Goal: Task Accomplishment & Management: Manage account settings

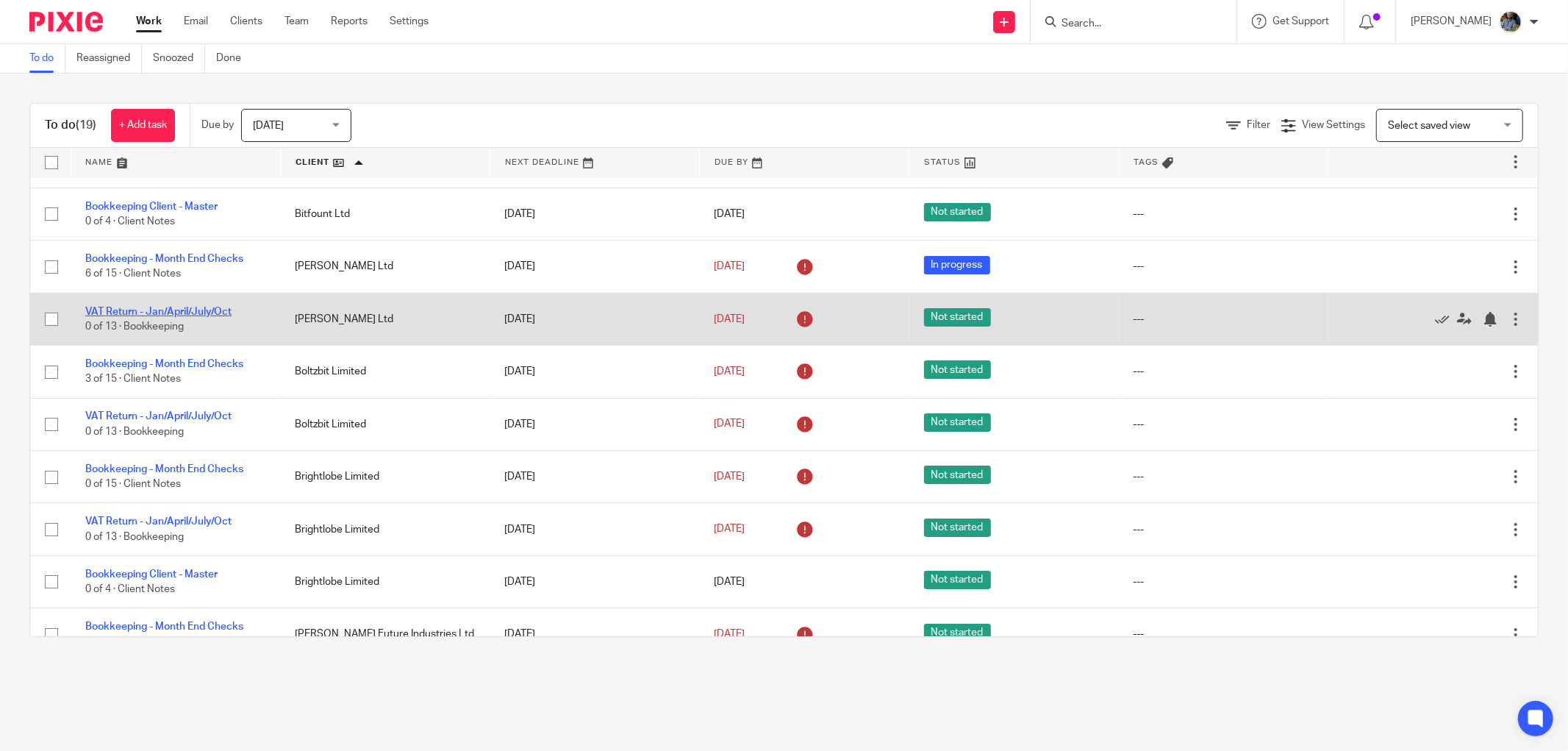
scroll to position [81, 0]
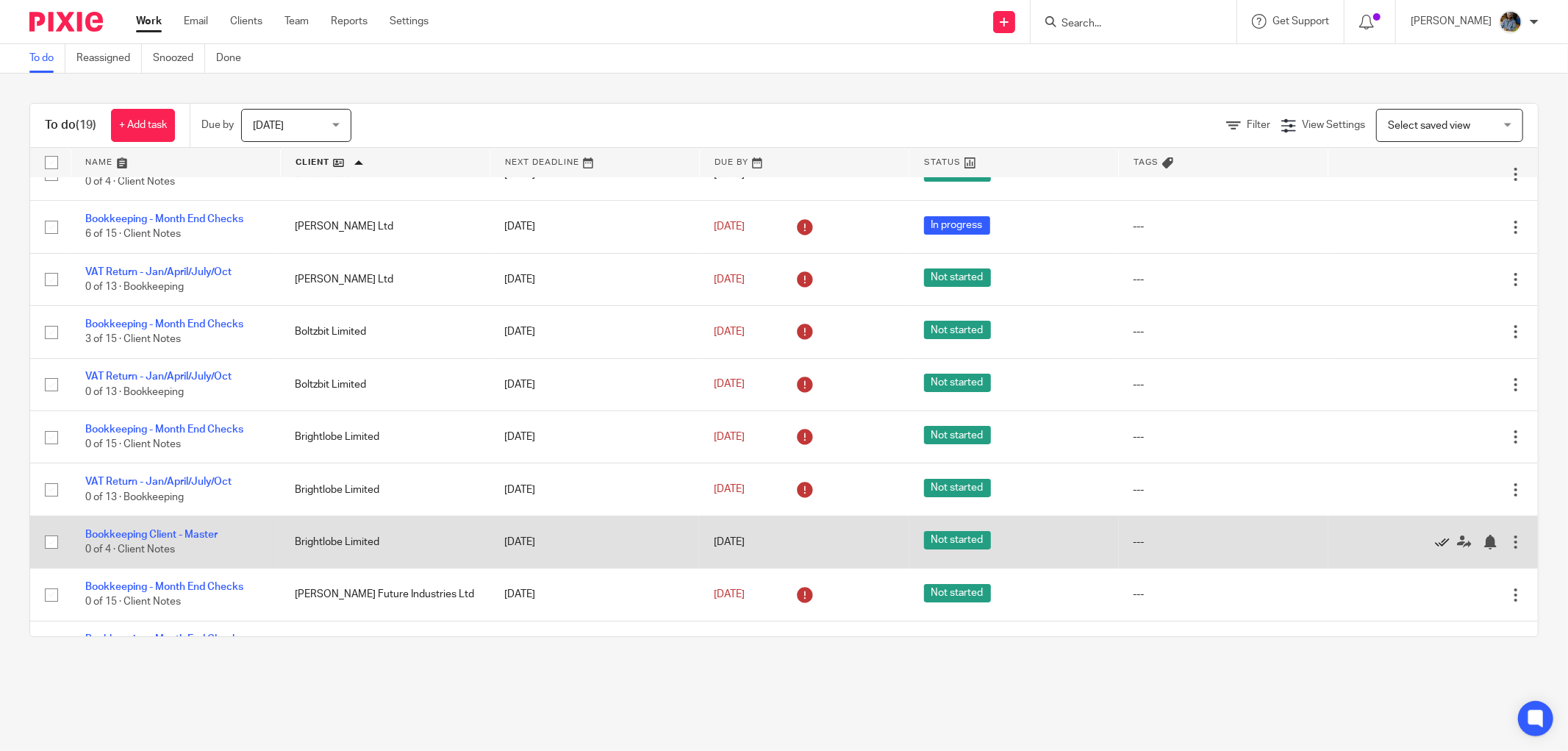
click at [1435, 547] on icon at bounding box center [1442, 542] width 15 height 15
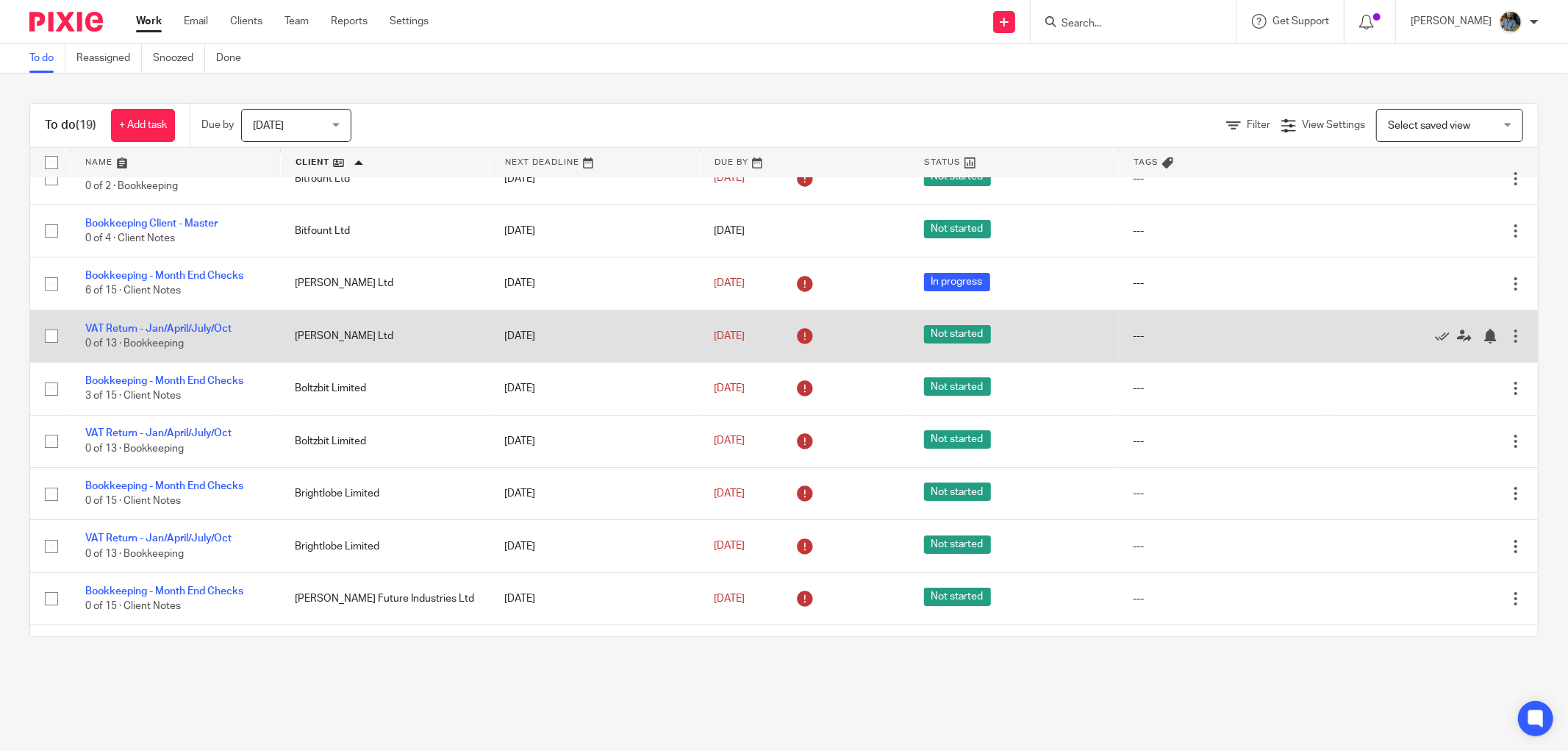
scroll to position [0, 0]
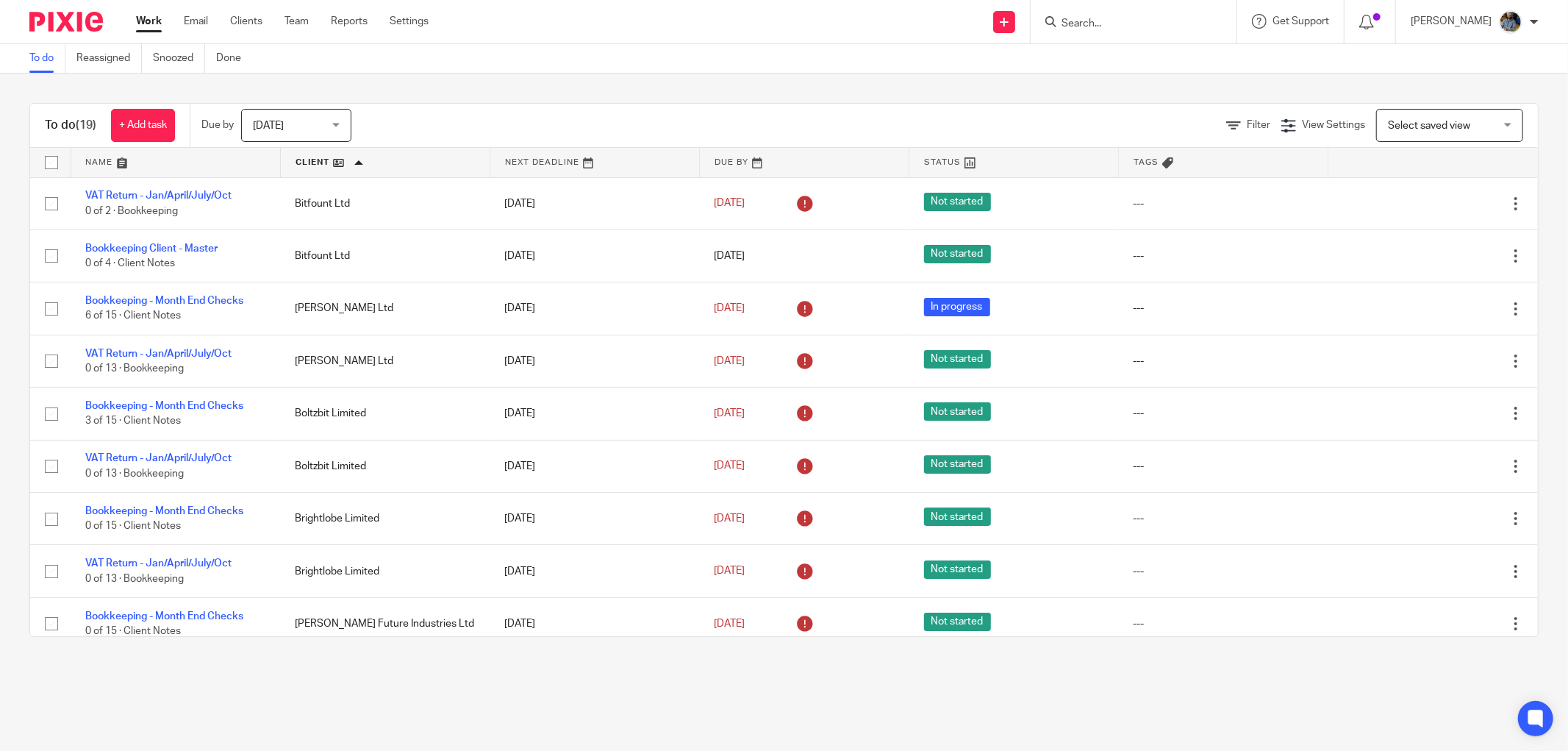
drag, startPoint x: 628, startPoint y: 64, endPoint x: 623, endPoint y: 45, distance: 19.6
click at [629, 64] on div "To do Reassigned Snoozed Done" at bounding box center [784, 59] width 1568 height 29
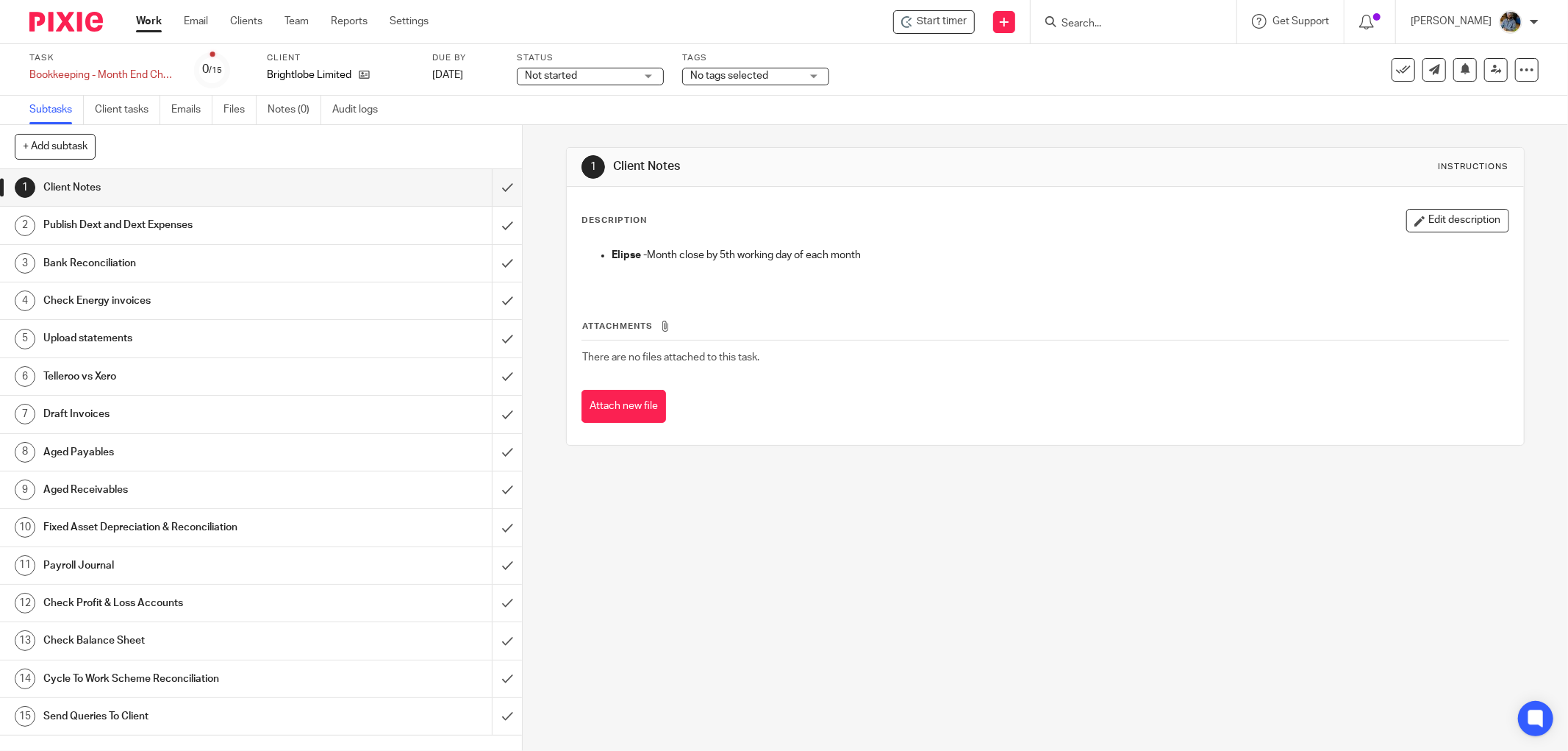
click at [943, 33] on div "Start timer Send new email Create task Add client Get Support Contact via email…" at bounding box center [1009, 22] width 1118 height 44
click at [942, 29] on div "Start timer" at bounding box center [933, 22] width 81 height 23
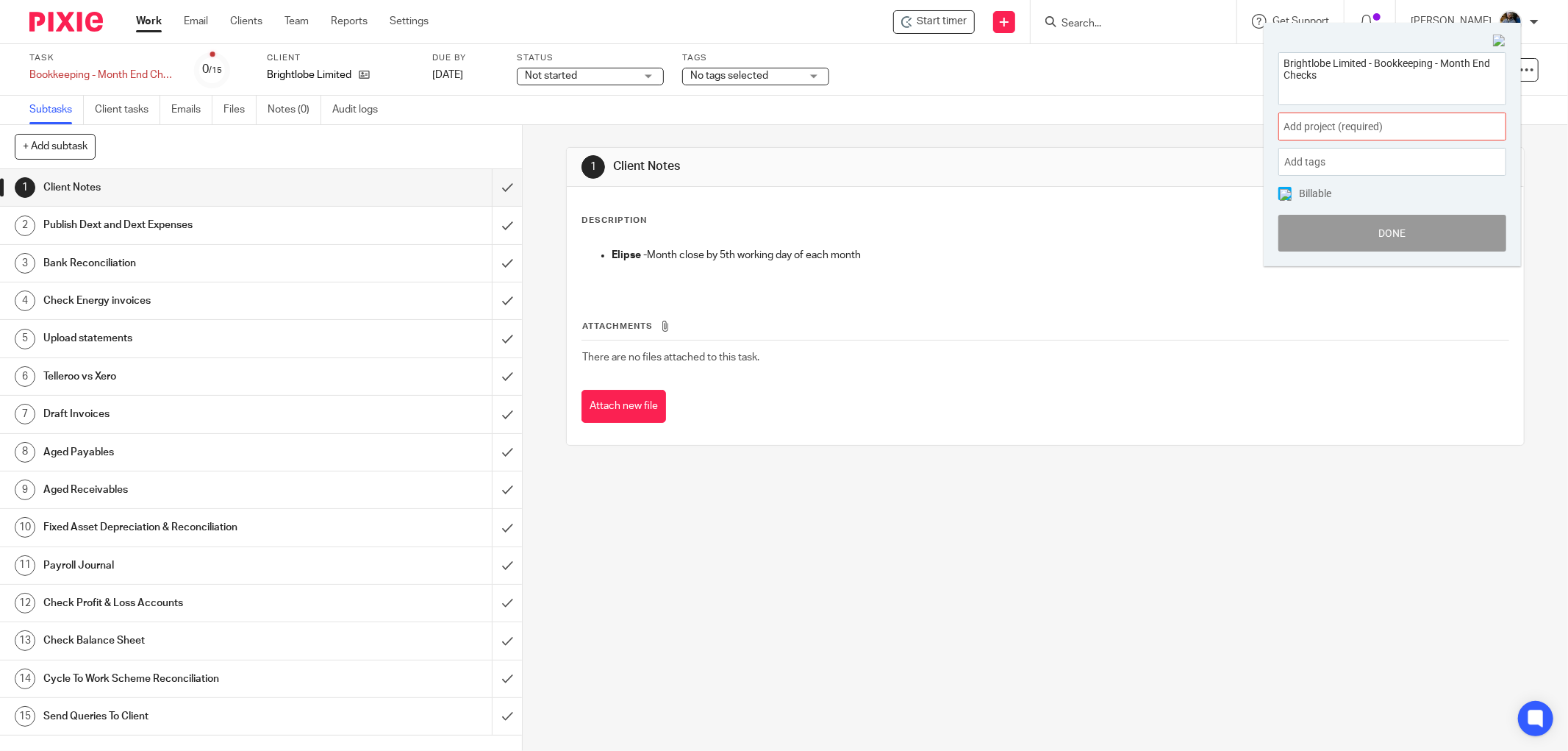
click at [1431, 137] on div "Add project (required) :" at bounding box center [1392, 126] width 228 height 28
click at [1438, 122] on div "Add project (required) :" at bounding box center [1392, 126] width 228 height 28
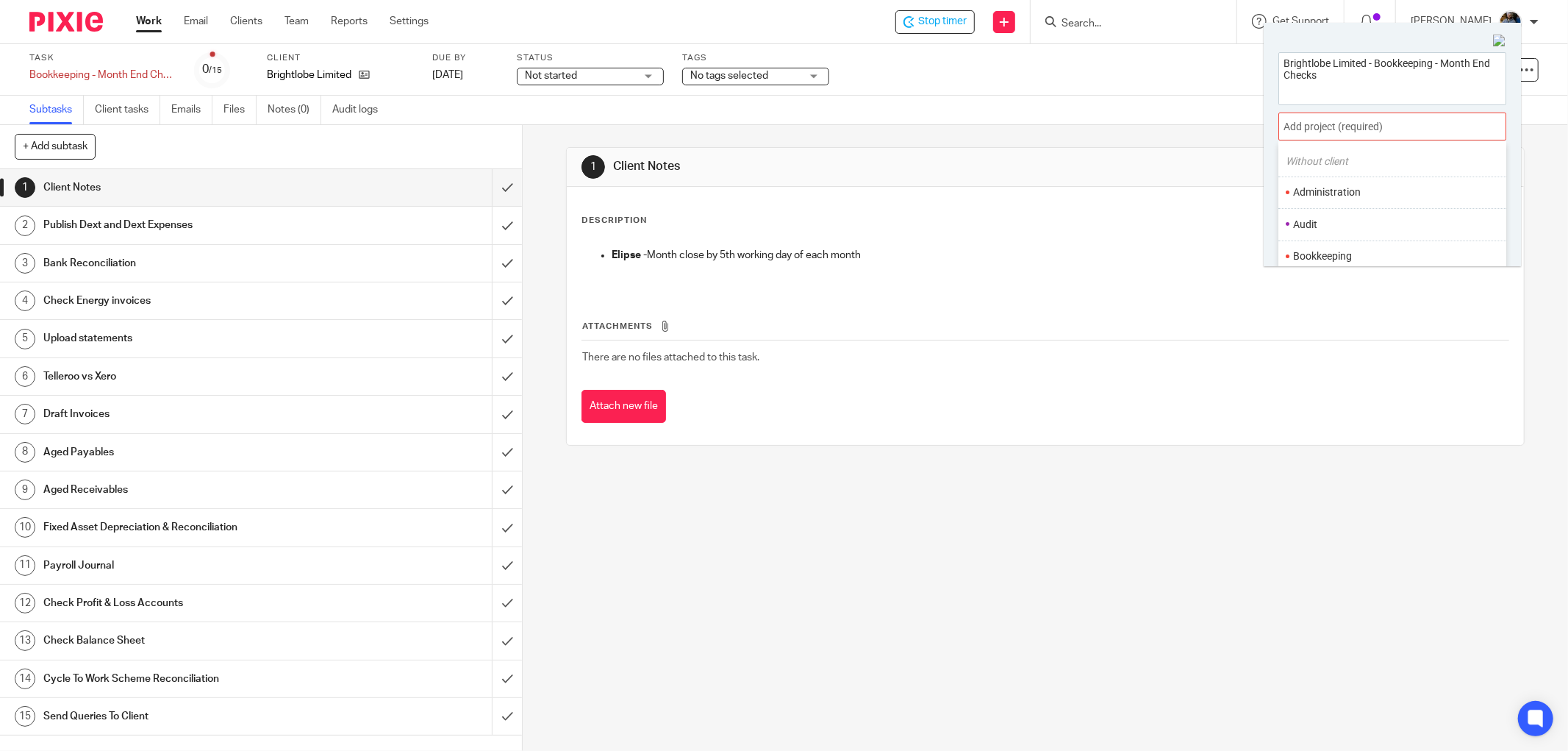
scroll to position [81, 0]
click at [1321, 210] on ul "Bookkeeping" at bounding box center [1392, 218] width 228 height 32
click at [1365, 221] on li "Bookkeeping" at bounding box center [1389, 217] width 192 height 15
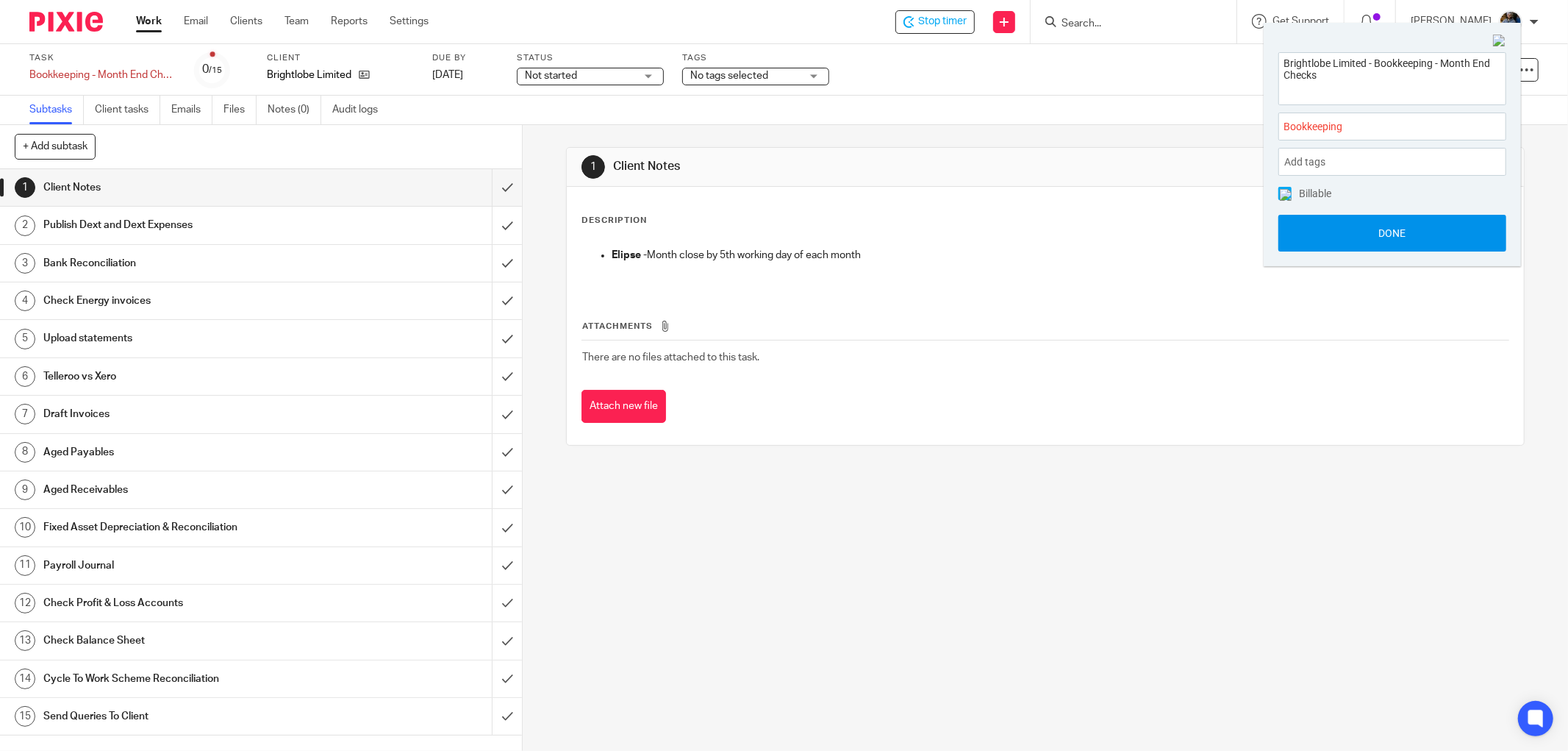
click at [1397, 235] on button "Done" at bounding box center [1392, 233] width 228 height 37
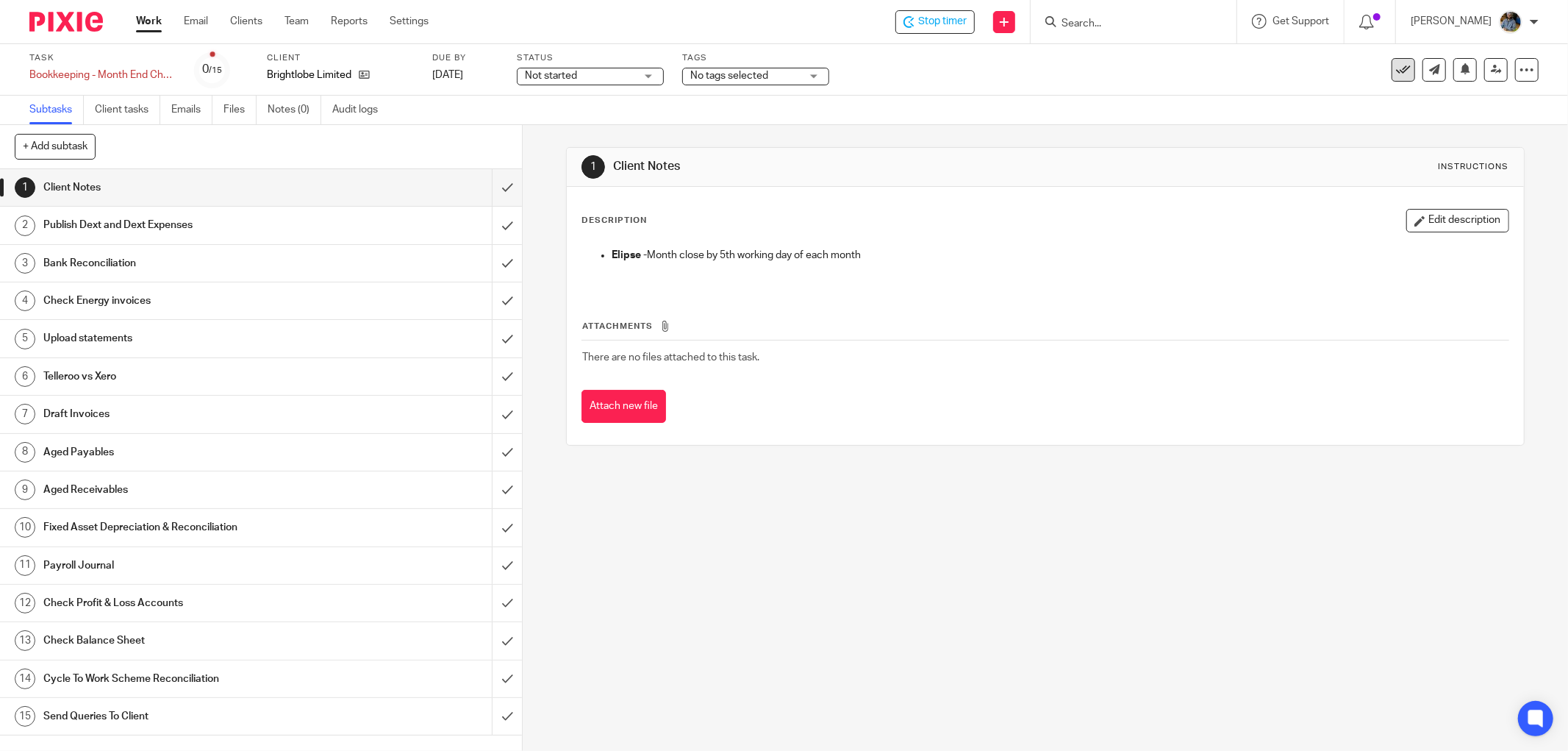
click at [1396, 69] on icon at bounding box center [1403, 70] width 15 height 15
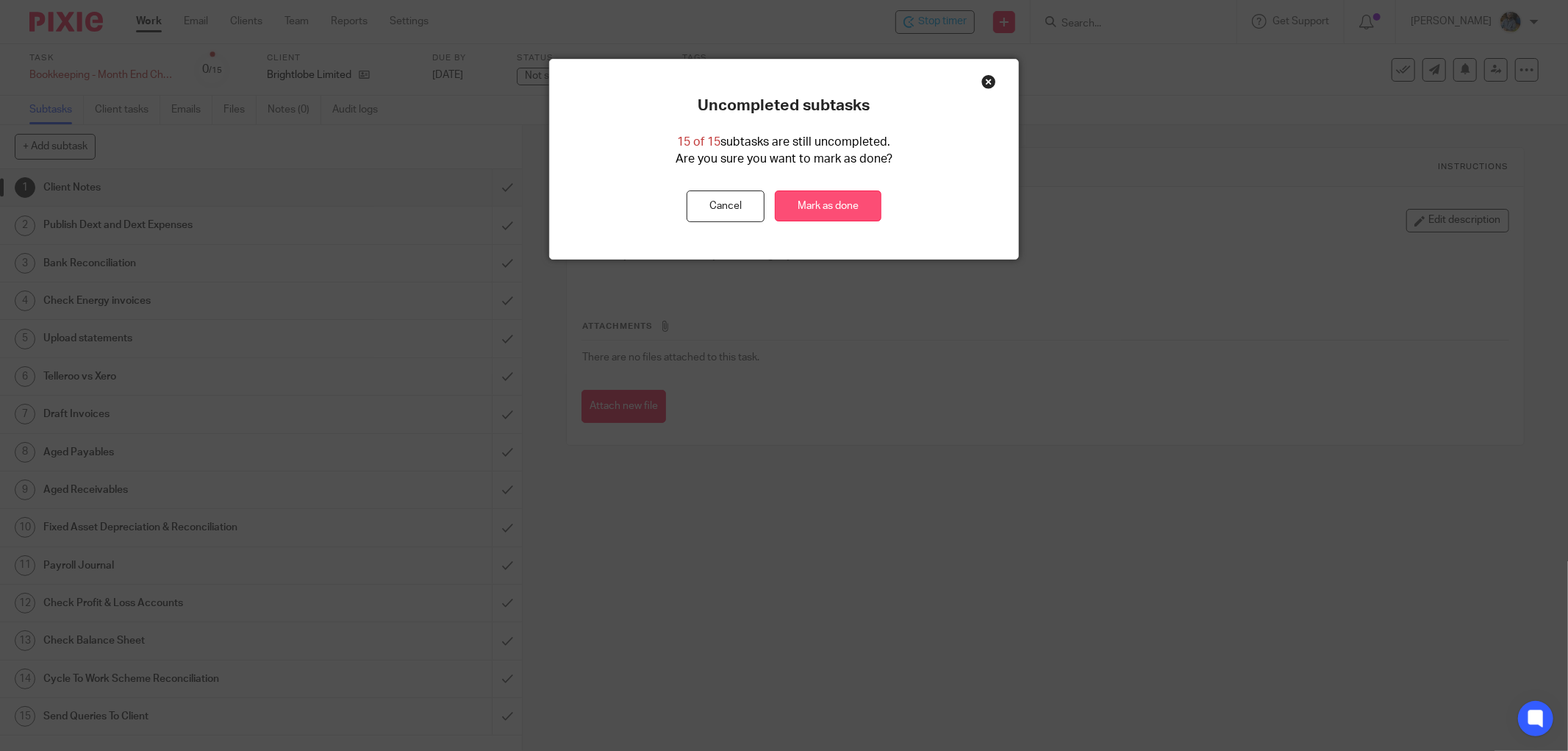
click at [822, 213] on link "Mark as done" at bounding box center [828, 206] width 106 height 32
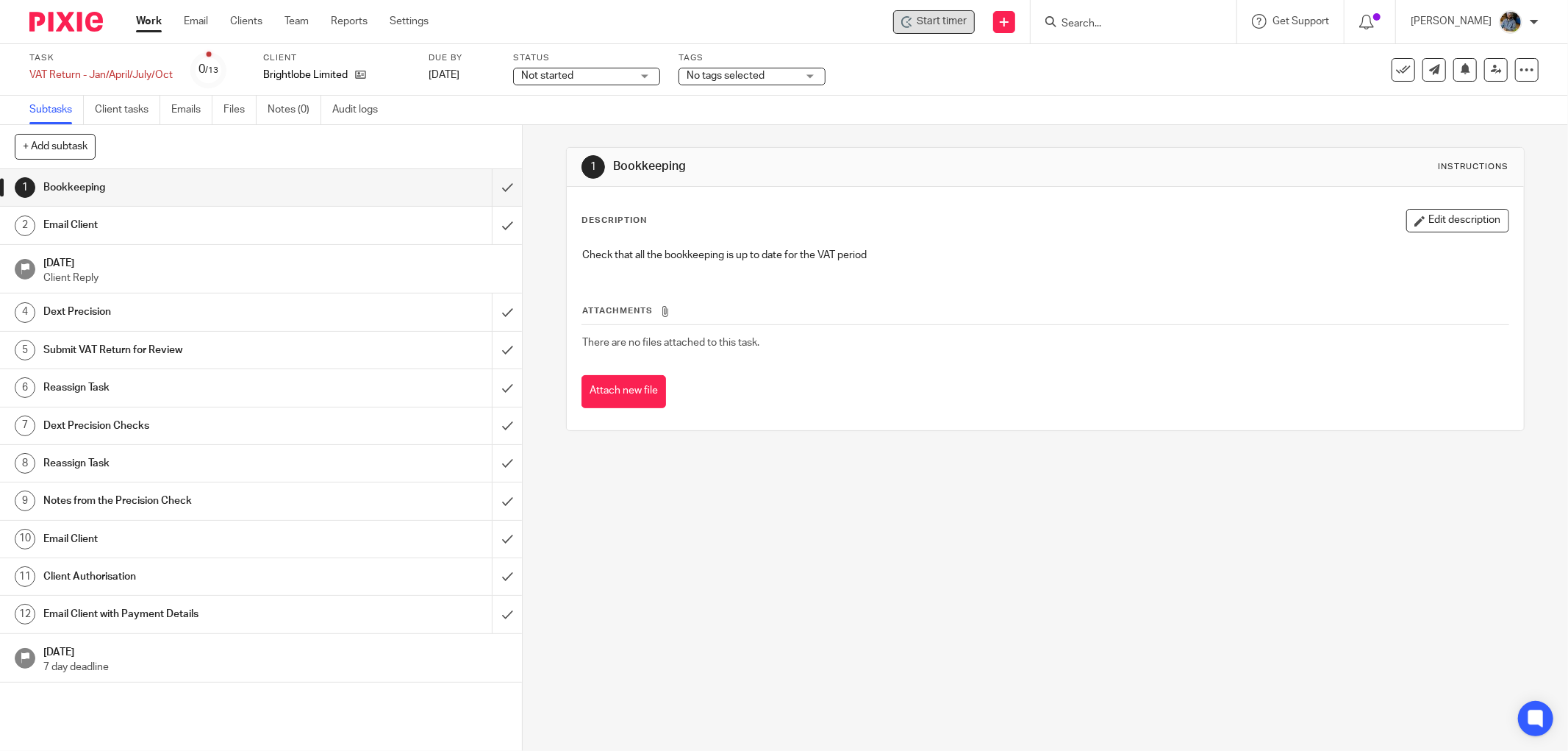
click at [957, 23] on span "Start timer" at bounding box center [942, 22] width 50 height 15
click at [913, 20] on icon at bounding box center [907, 22] width 12 height 12
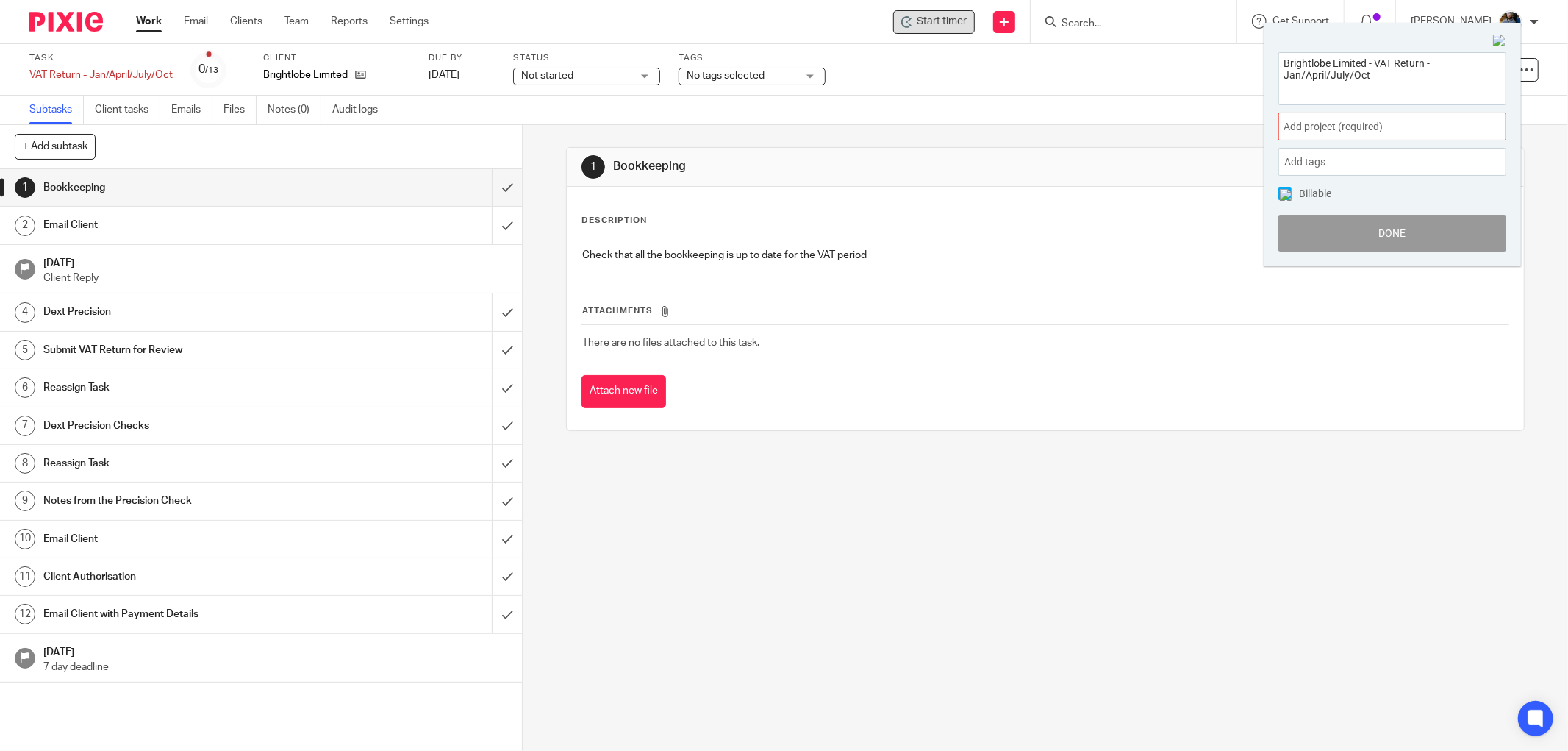
click at [1378, 127] on span "Add project (required) :" at bounding box center [1375, 126] width 185 height 15
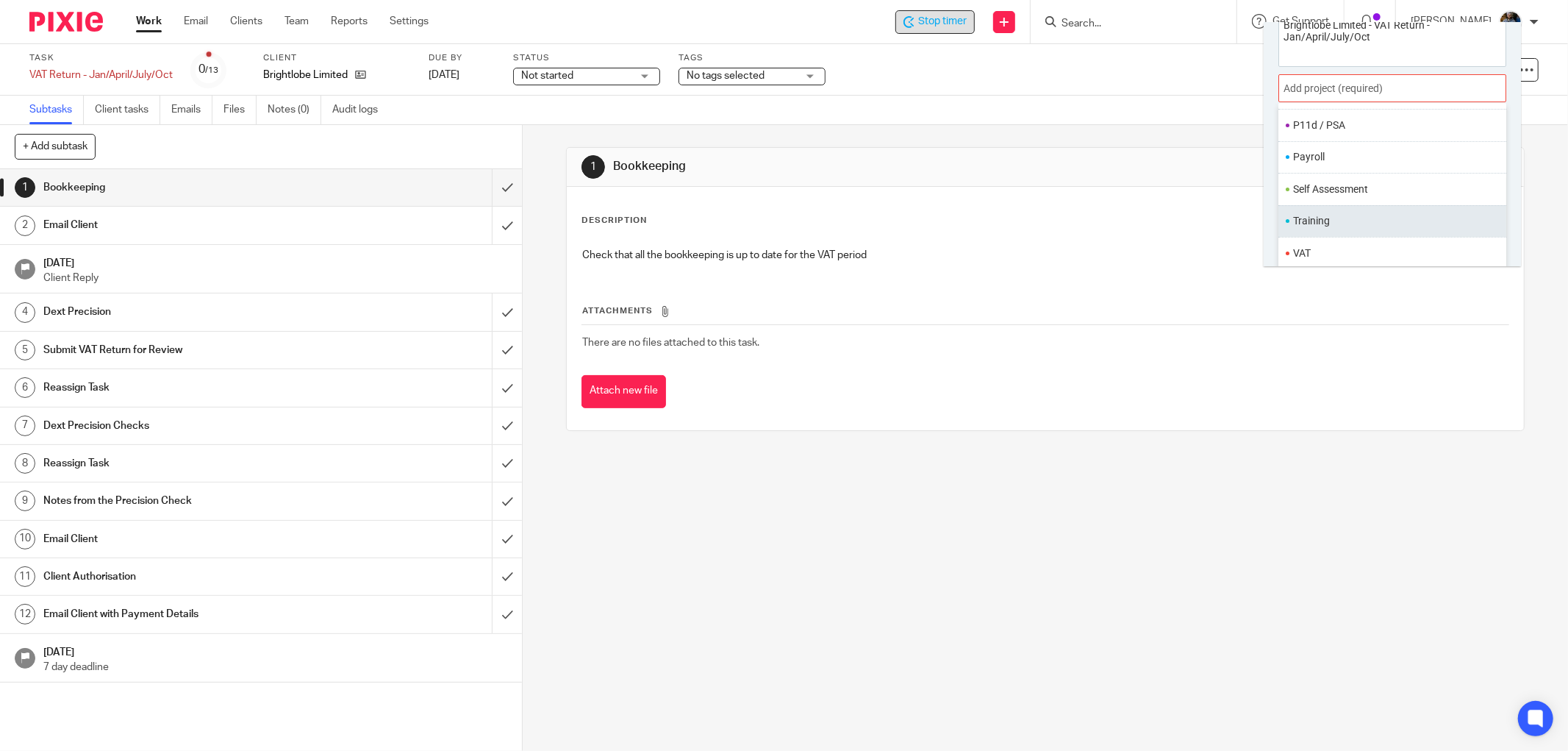
scroll to position [72, 0]
click at [1395, 212] on li "VAT" at bounding box center [1389, 219] width 192 height 15
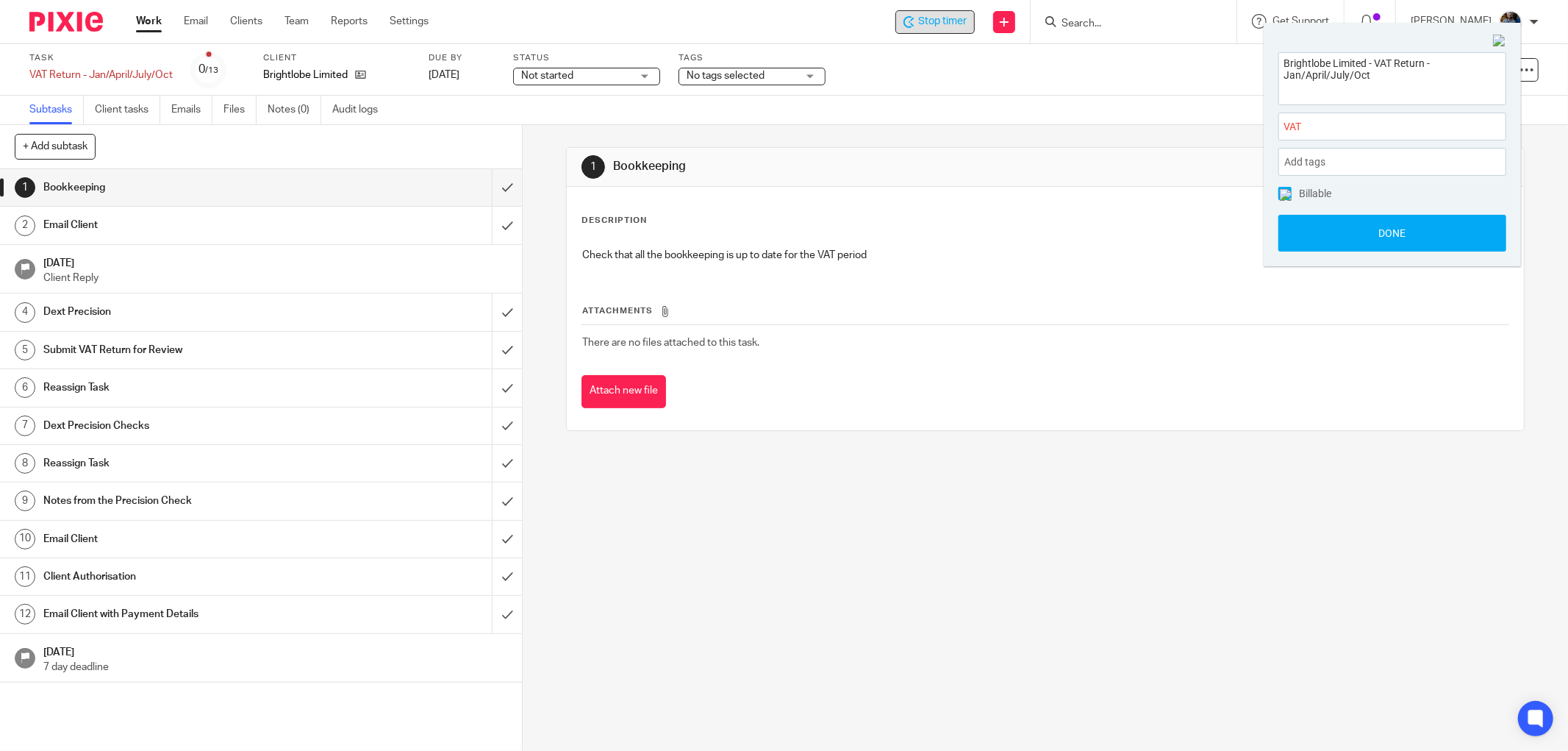
scroll to position [0, 0]
click at [1388, 233] on button "Done" at bounding box center [1392, 233] width 228 height 37
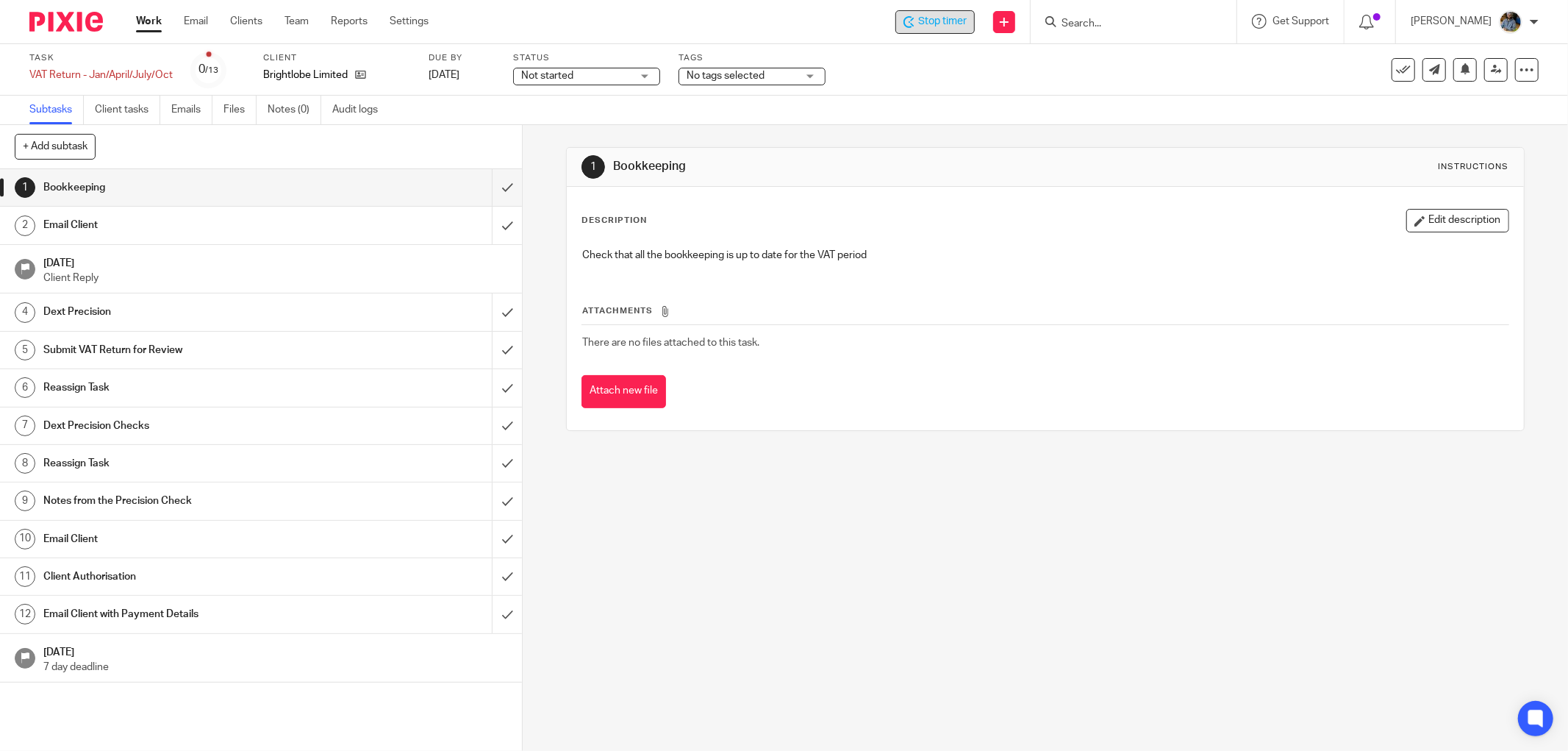
drag, startPoint x: 1016, startPoint y: 90, endPoint x: 1230, endPoint y: 99, distance: 214.2
click at [1023, 91] on div "Task VAT Return - Jan/April/July/Oct Save VAT Return - Jan/April/July/Oct 0 /13…" at bounding box center [784, 69] width 1568 height 51
click at [486, 184] on input "submit" at bounding box center [260, 188] width 522 height 37
click at [492, 219] on input "submit" at bounding box center [260, 225] width 522 height 37
click at [486, 315] on input "submit" at bounding box center [260, 311] width 522 height 37
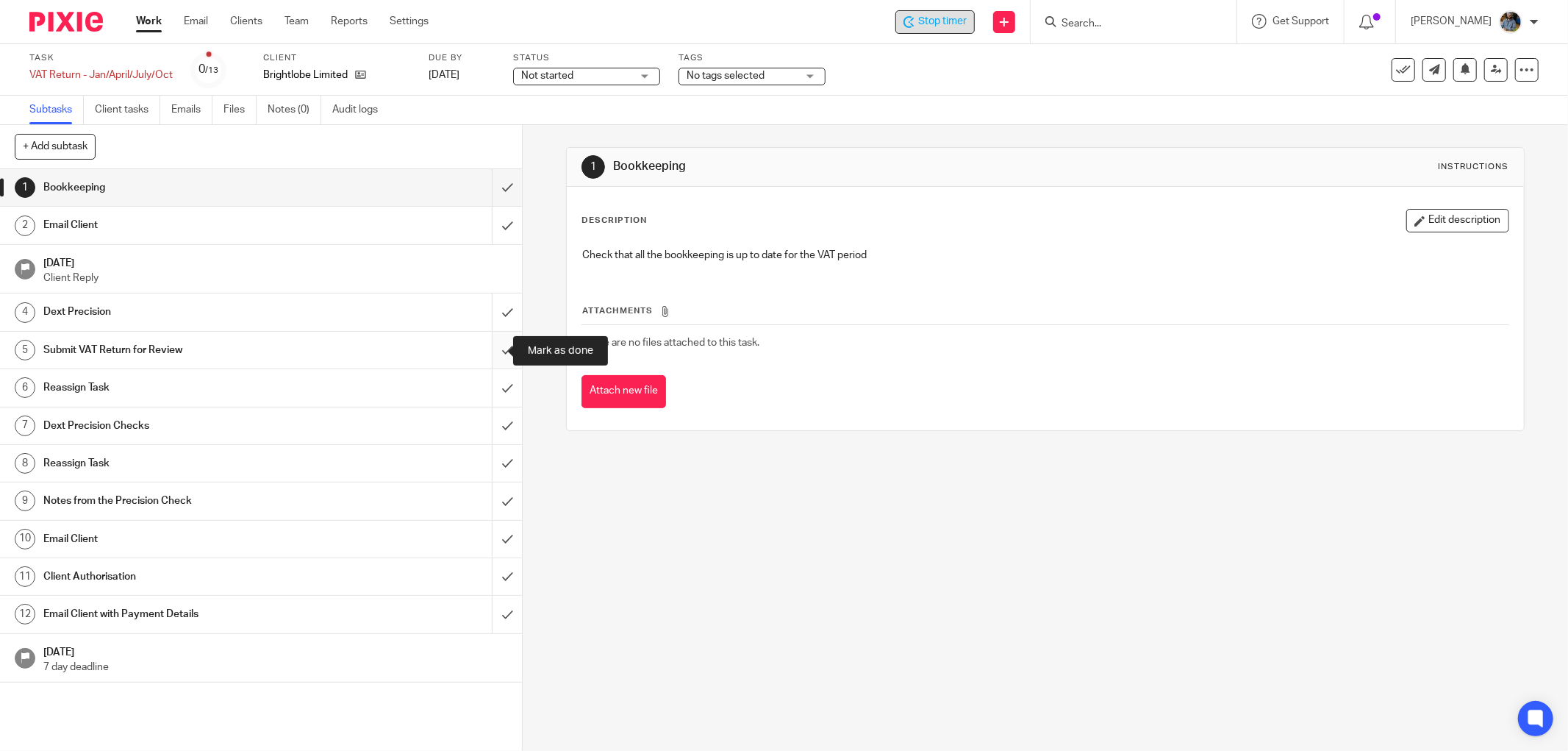
click at [491, 348] on input "submit" at bounding box center [260, 350] width 522 height 37
click at [491, 388] on input "submit" at bounding box center [260, 388] width 522 height 37
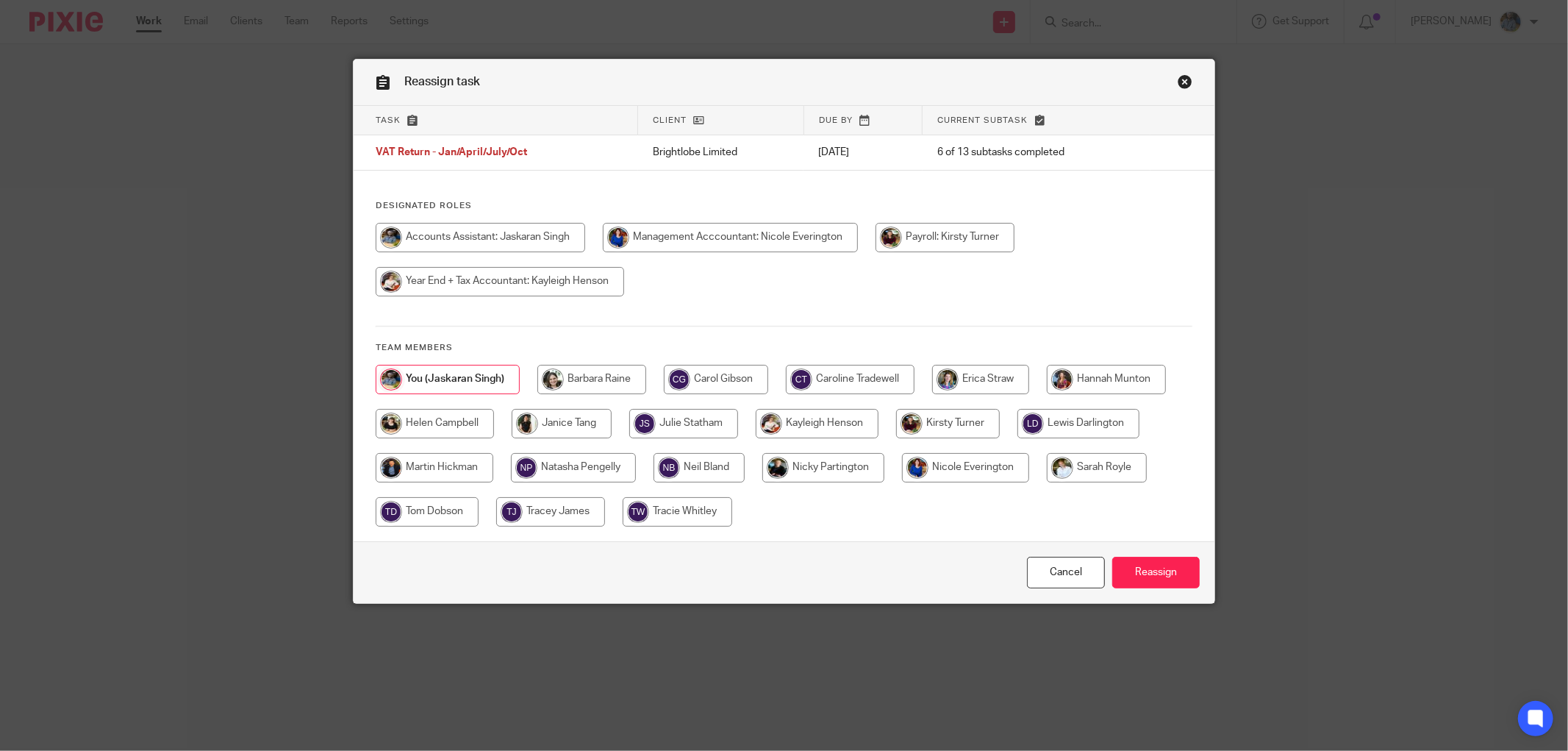
click at [393, 426] on input "radio" at bounding box center [434, 423] width 118 height 29
radio input "true"
click at [1152, 560] on input "Reassign" at bounding box center [1156, 573] width 87 height 32
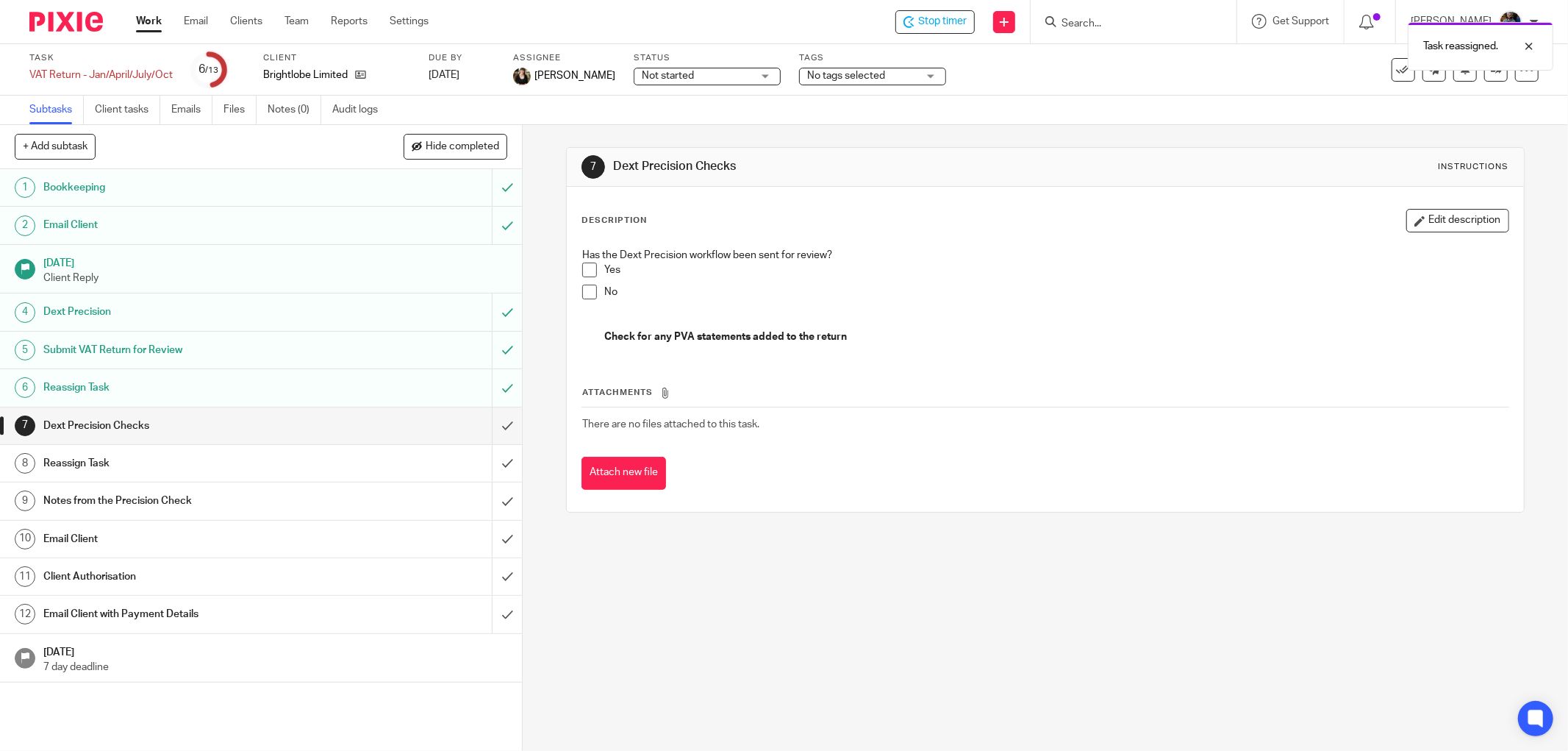
click at [949, 22] on div "Task reassigned." at bounding box center [1169, 43] width 769 height 56
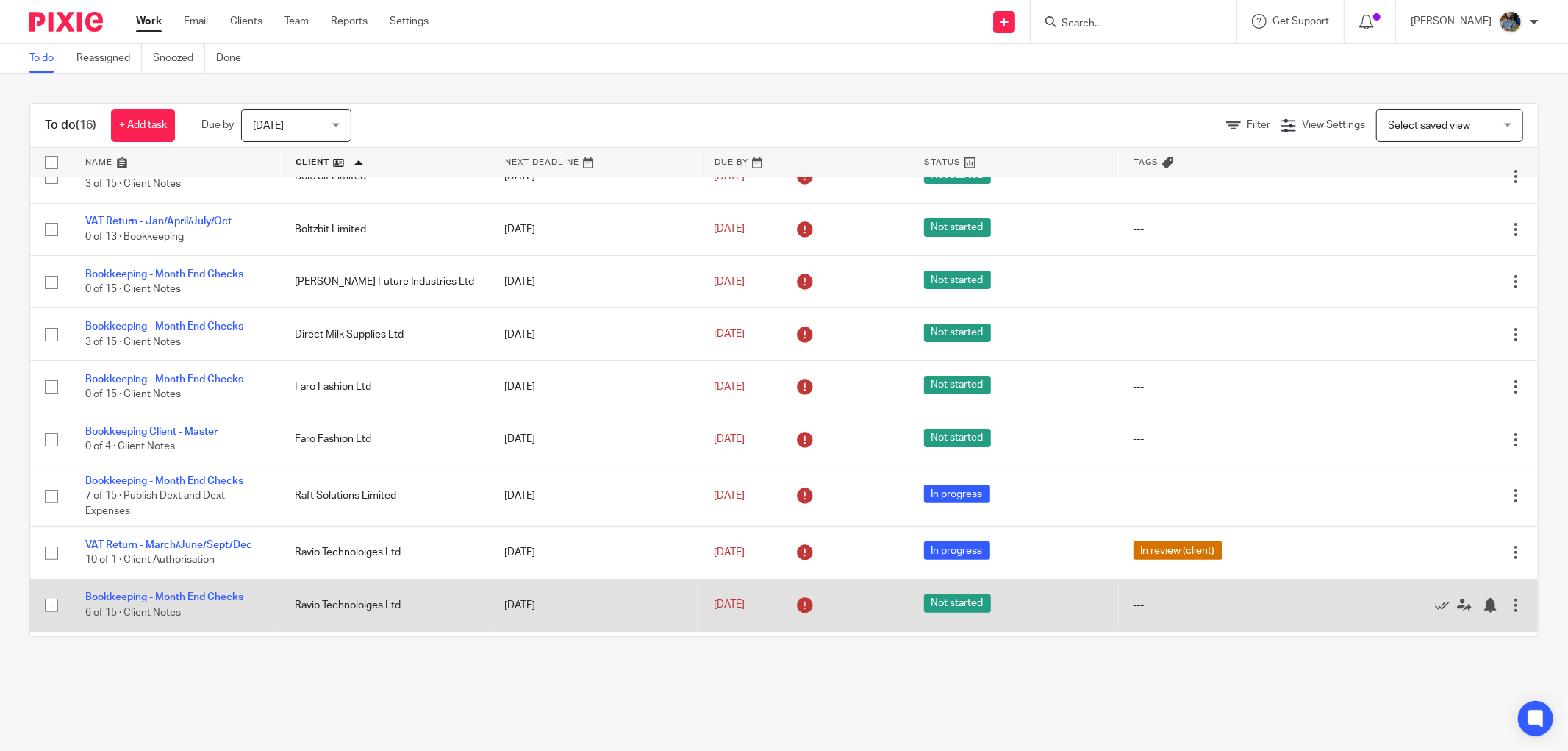
scroll to position [395, 0]
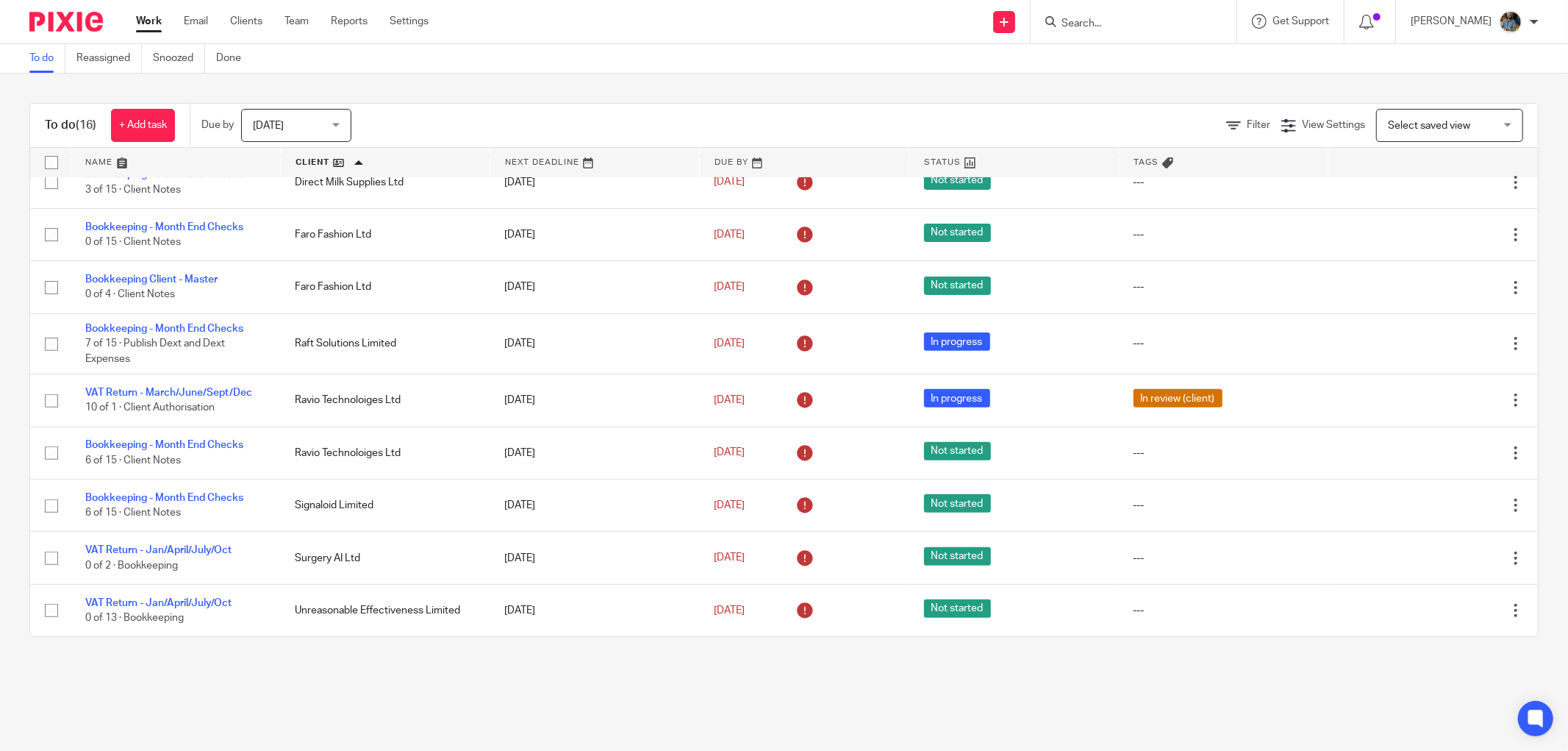
click at [772, 688] on main "To do Reassigned Snoozed Done To do (16) + Add task Due by [DATE] [DATE] [DATE]…" at bounding box center [784, 375] width 1568 height 751
click at [743, 127] on div "Filter View Settings View Settings Manage saved views Select saved view Select …" at bounding box center [957, 126] width 1161 height 33
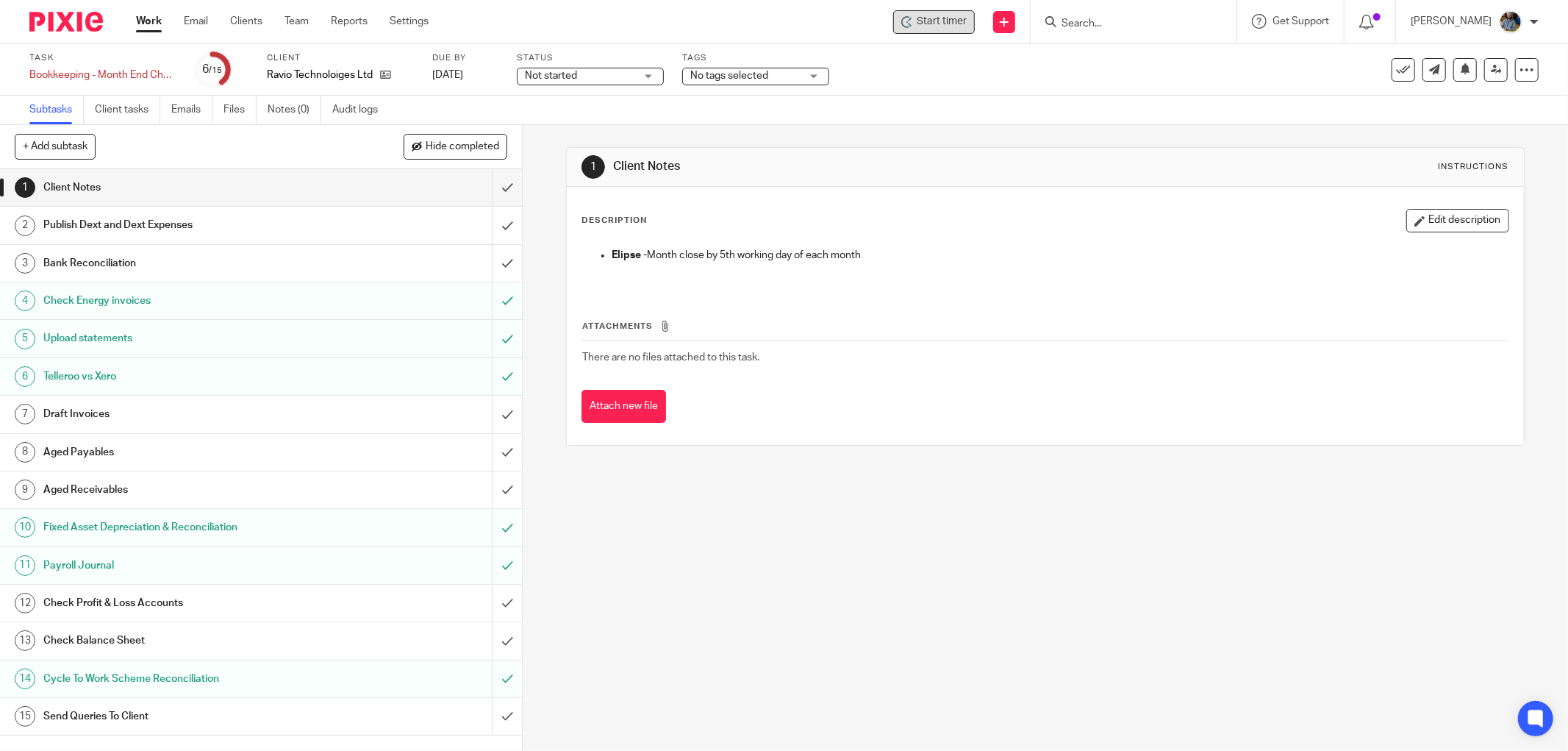
click at [953, 21] on span "Start timer" at bounding box center [942, 22] width 50 height 15
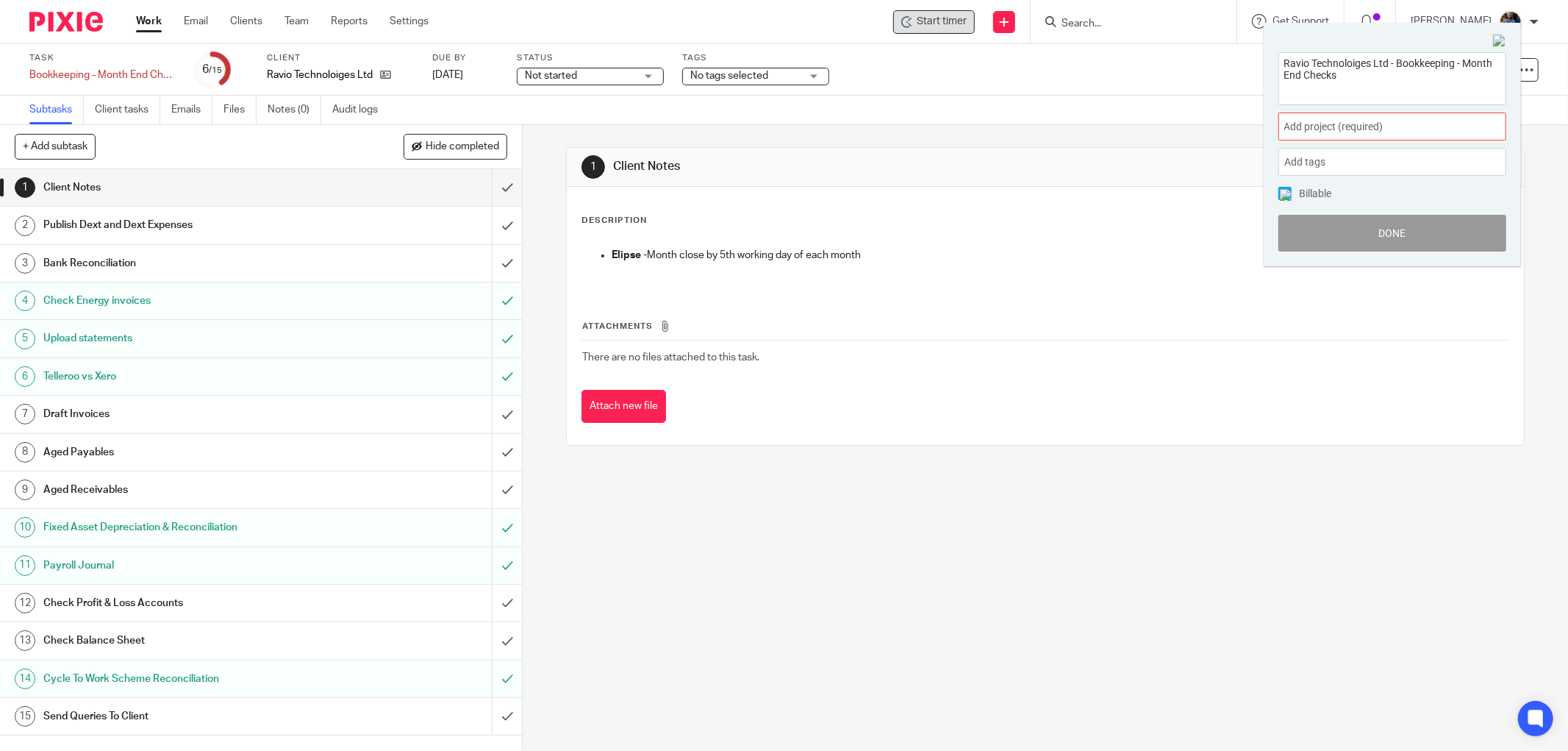
click at [1380, 117] on div "Add project (required) :" at bounding box center [1392, 126] width 228 height 28
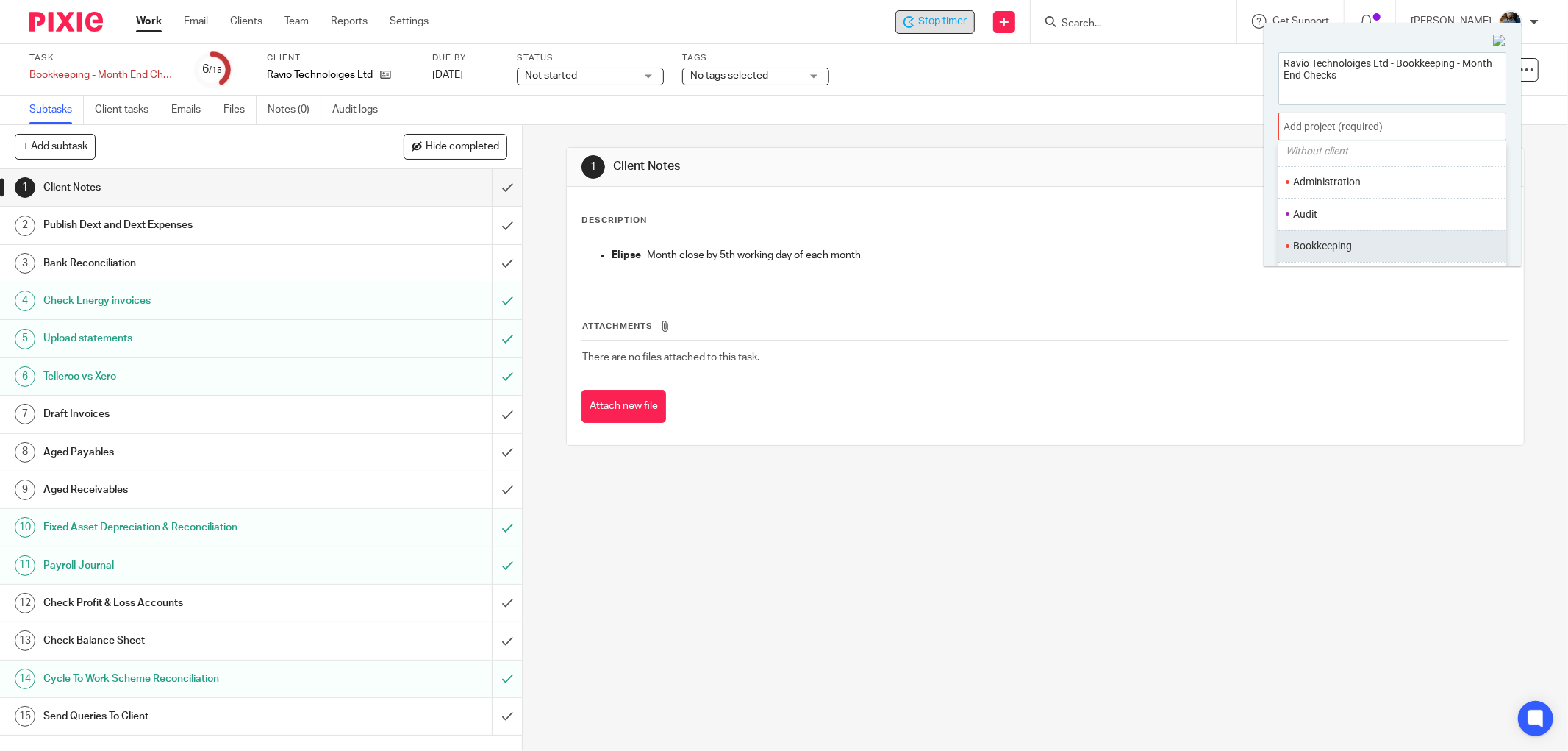
scroll to position [81, 0]
click at [1329, 220] on li "Bookkeeping" at bounding box center [1389, 217] width 192 height 15
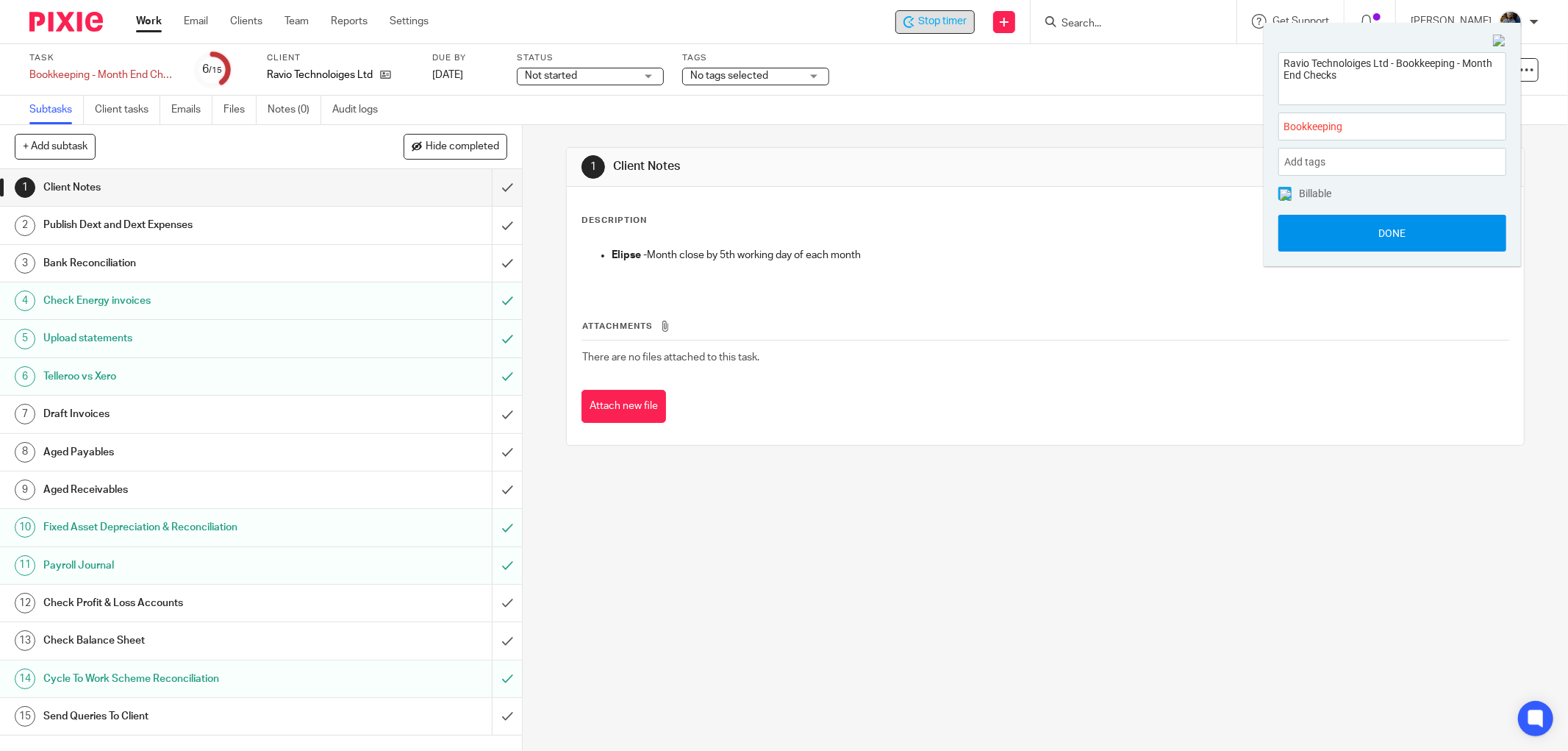
click at [1413, 239] on button "Done" at bounding box center [1392, 233] width 228 height 37
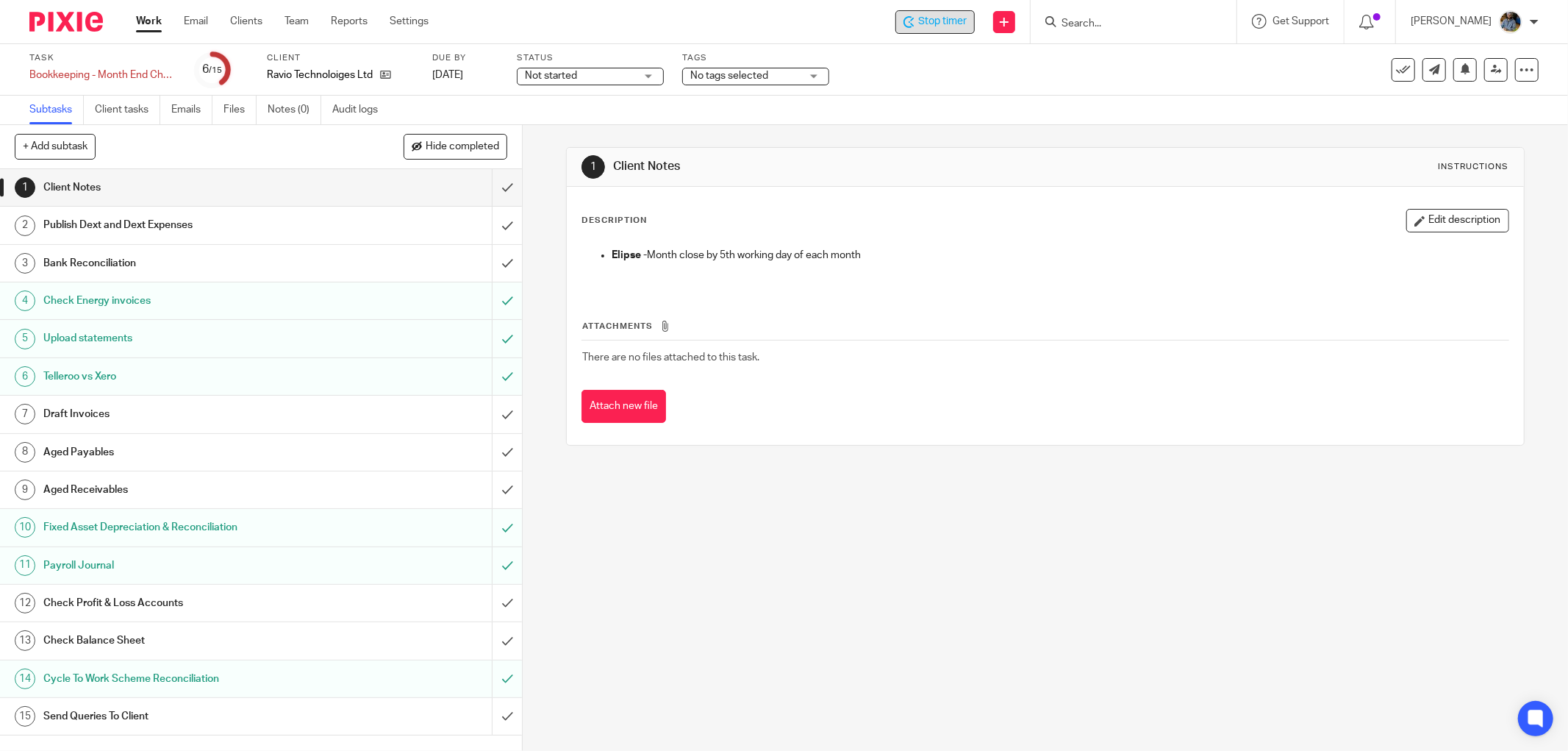
drag, startPoint x: 1041, startPoint y: 151, endPoint x: 1478, endPoint y: 199, distance: 439.6
click at [1097, 156] on div "1 Client Notes Instructions" at bounding box center [1045, 167] width 957 height 39
click at [1141, 373] on td "There are no files attached to this task." at bounding box center [1046, 357] width 928 height 35
